Goal: Browse casually

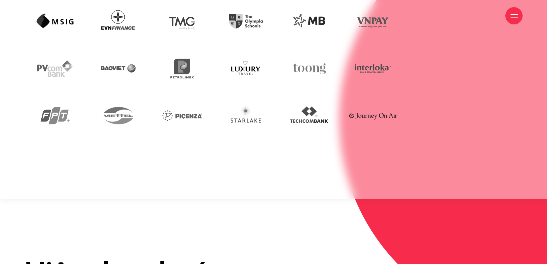
scroll to position [1725, 0]
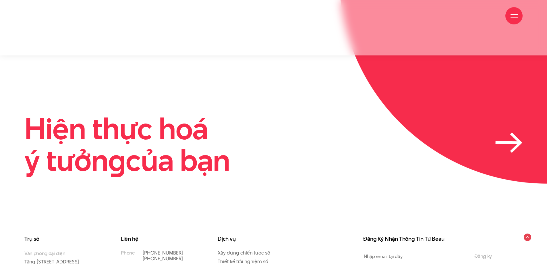
click at [507, 132] on icon at bounding box center [508, 142] width 27 height 20
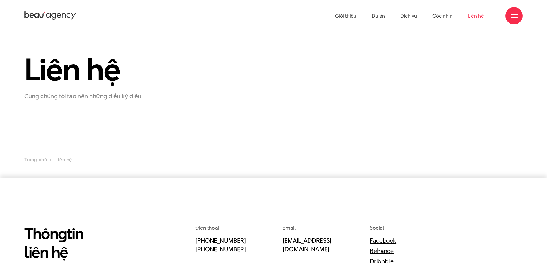
click at [47, 13] on icon at bounding box center [50, 16] width 52 height 10
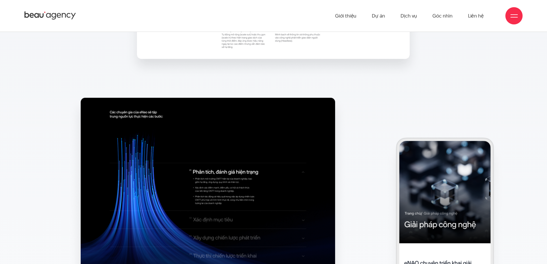
scroll to position [4801, 0]
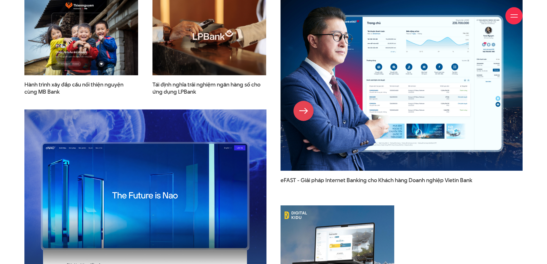
scroll to position [919, 0]
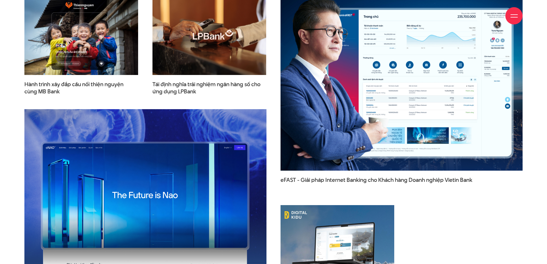
click at [310, 97] on img at bounding box center [402, 84] width 266 height 191
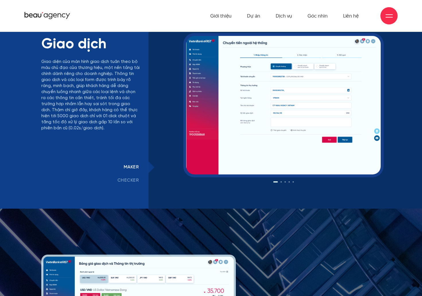
scroll to position [3621, 0]
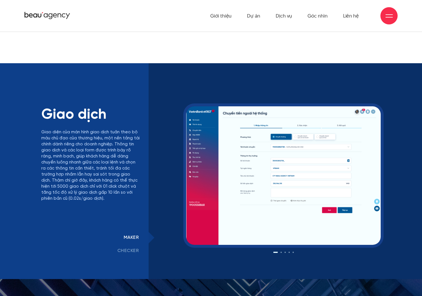
click at [281, 252] on button at bounding box center [281, 252] width 1 height 1
click at [286, 253] on div "‹ › ‹ ›" at bounding box center [283, 181] width 195 height 151
click at [284, 252] on div at bounding box center [283, 252] width 195 height 1
click at [285, 252] on button at bounding box center [285, 252] width 1 height 1
click at [289, 252] on div at bounding box center [283, 252] width 195 height 1
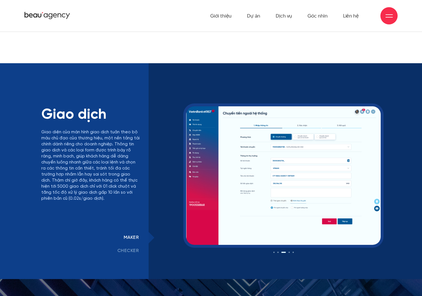
click at [289, 252] on button at bounding box center [289, 252] width 1 height 1
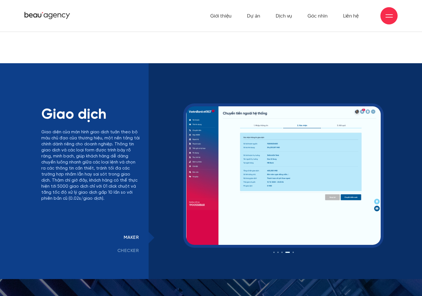
click at [293, 253] on div "‹ › ‹ ›" at bounding box center [283, 181] width 195 height 151
click at [293, 252] on button at bounding box center [293, 252] width 1 height 1
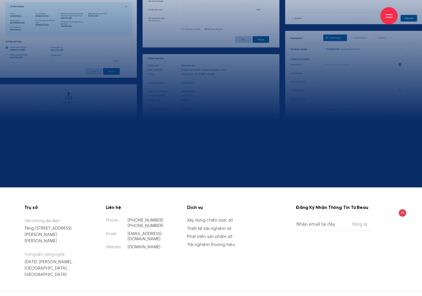
scroll to position [5086, 0]
